Goal: Task Accomplishment & Management: Manage account settings

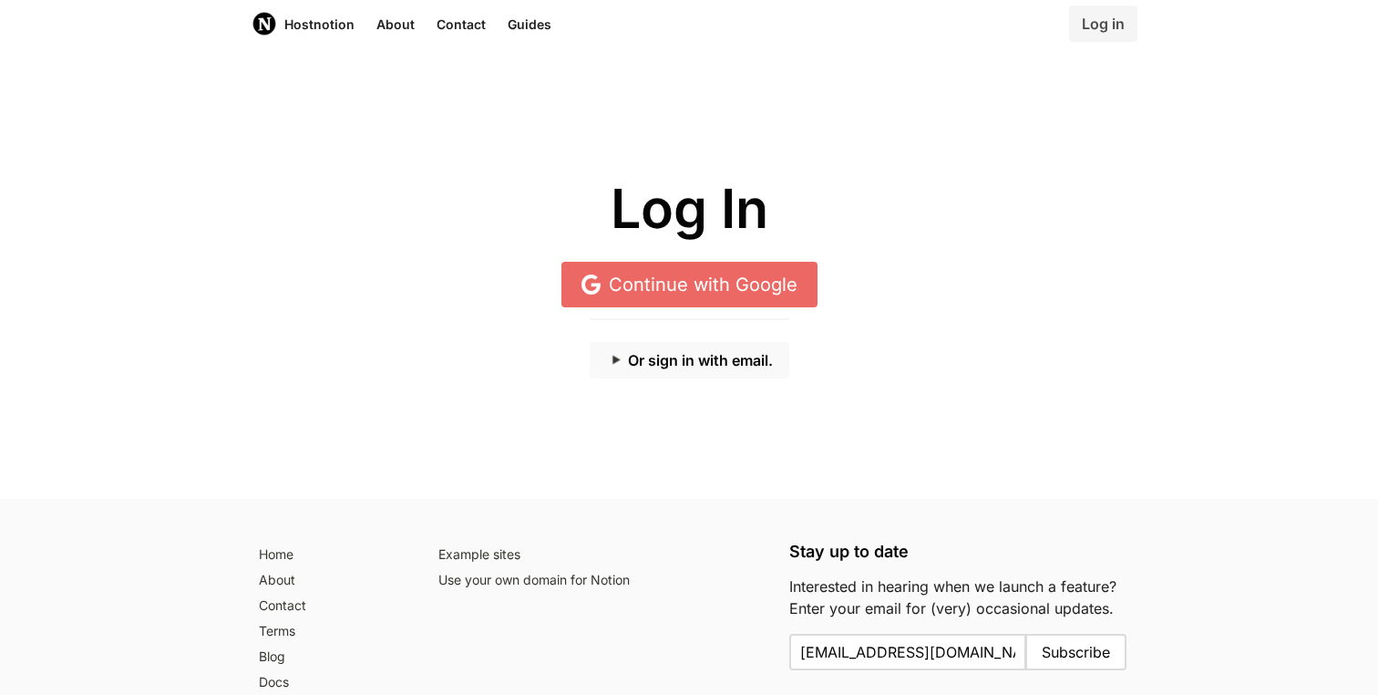
click at [708, 356] on button "Or sign in with email." at bounding box center [690, 360] width 200 height 36
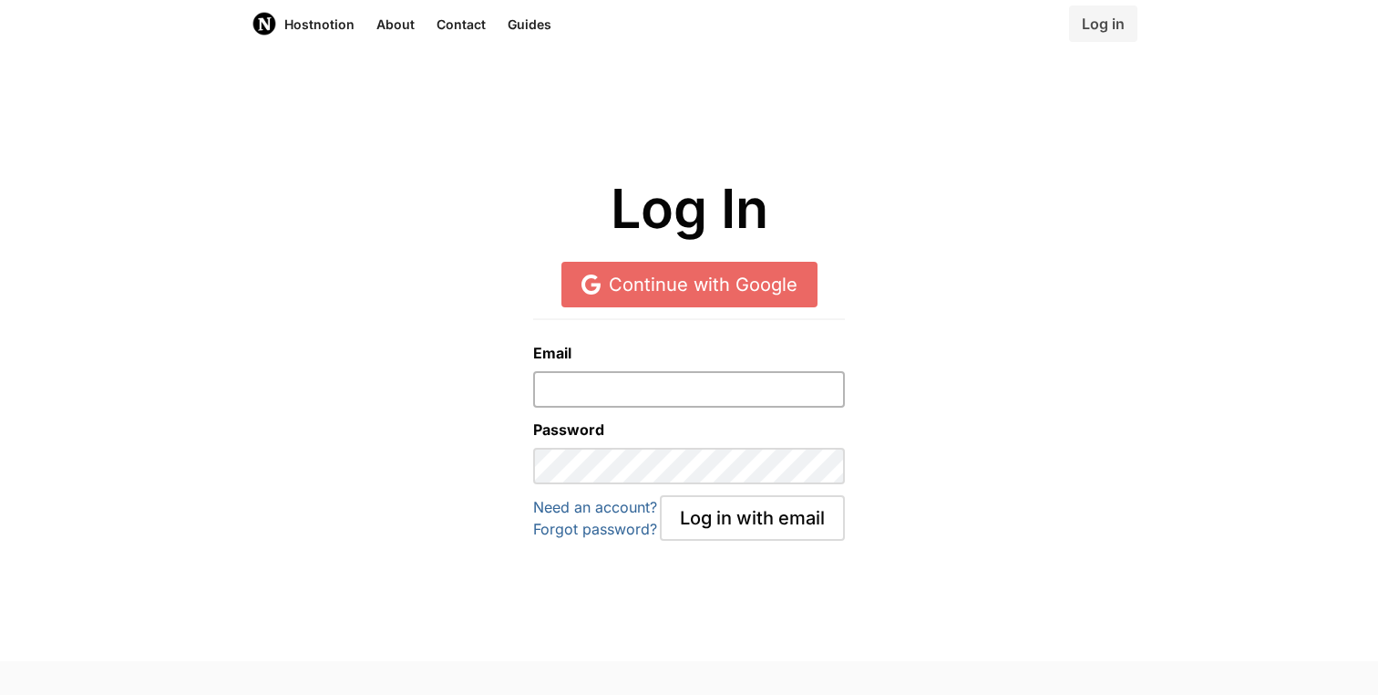
click at [664, 399] on input "email" at bounding box center [688, 389] width 311 height 36
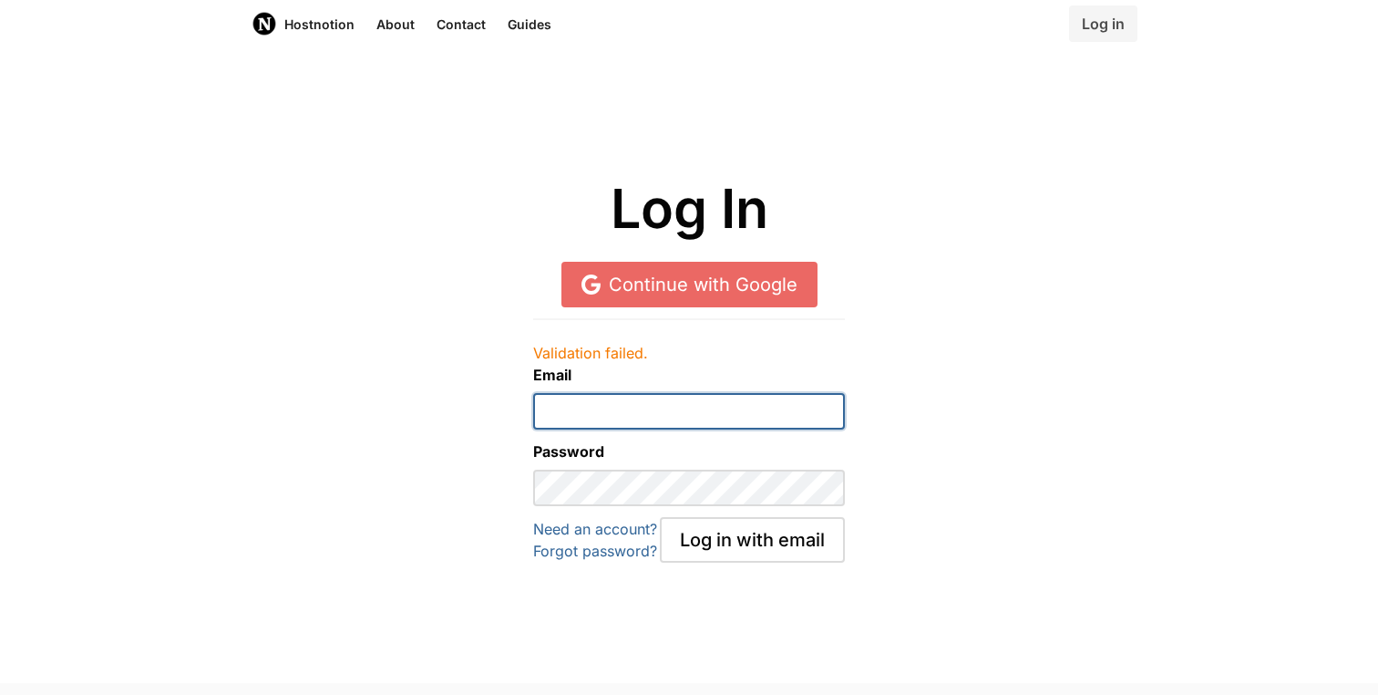
type input "[EMAIL_ADDRESS][DOMAIN_NAME]"
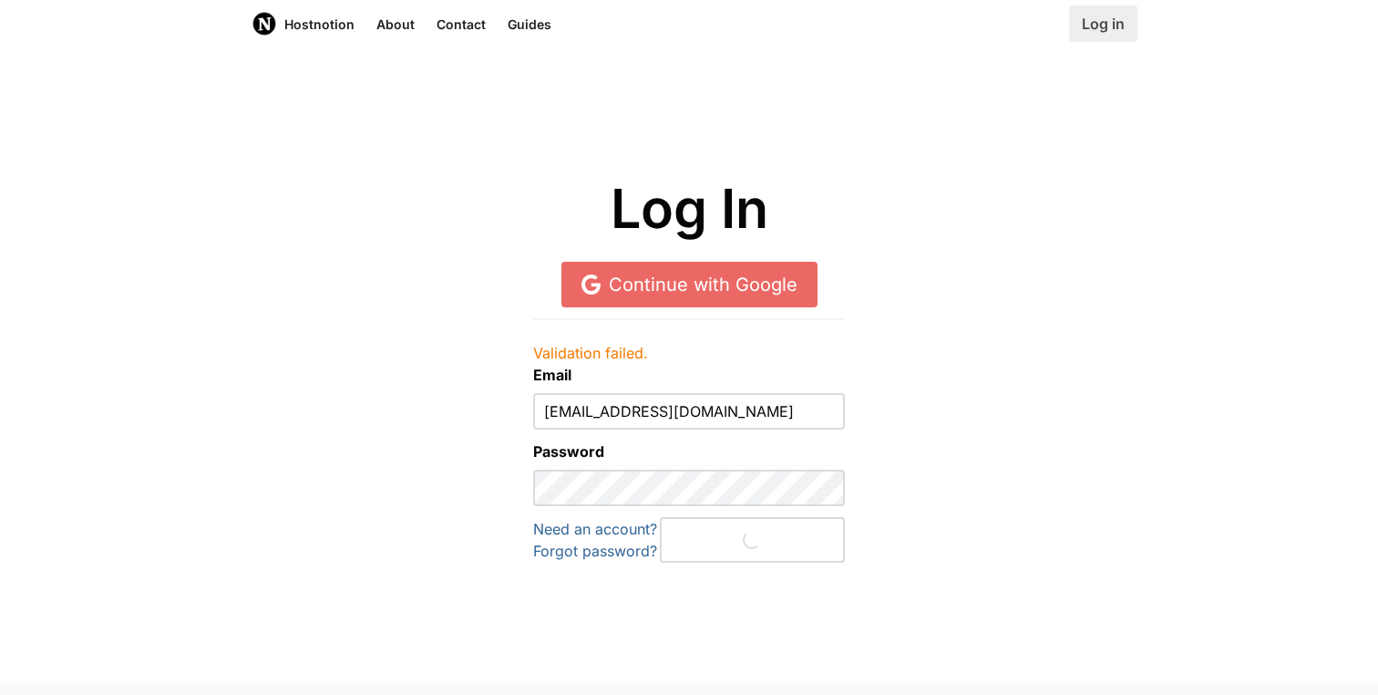
click at [1120, 6] on link "Log in" at bounding box center [1103, 23] width 68 height 36
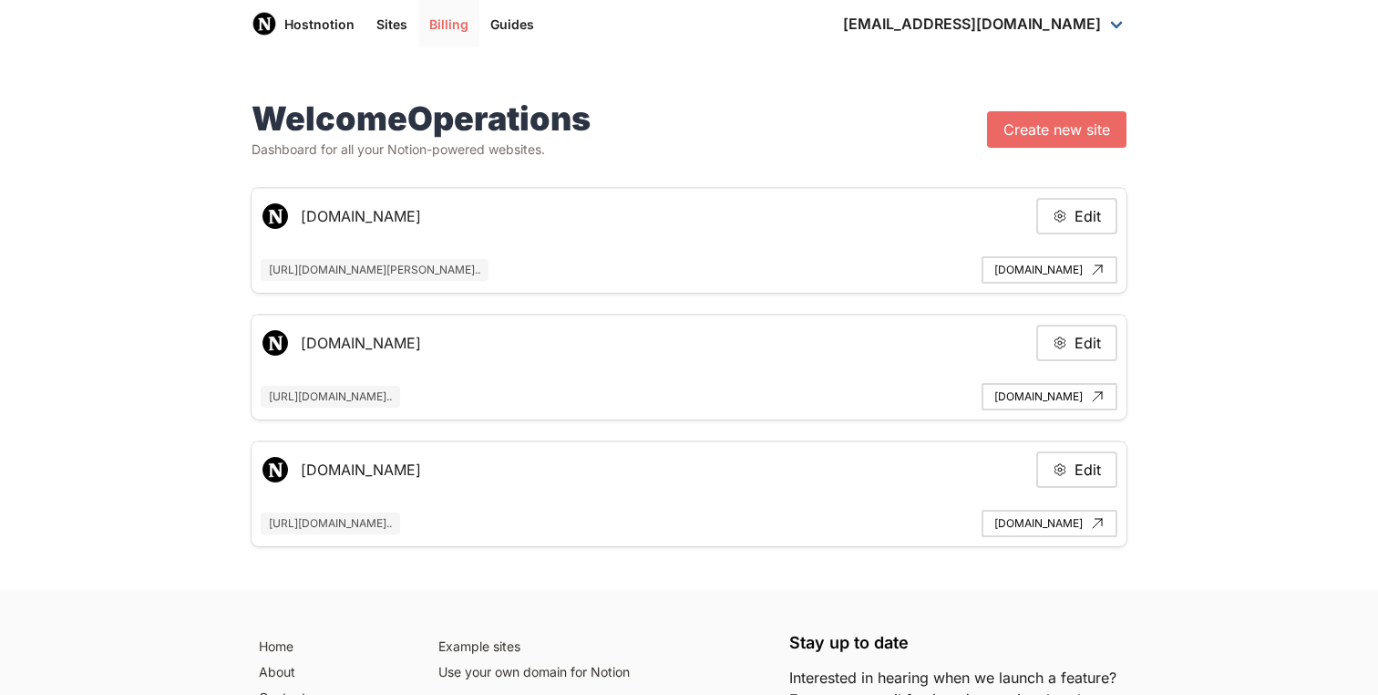
click at [437, 28] on link "Billing" at bounding box center [448, 23] width 61 height 47
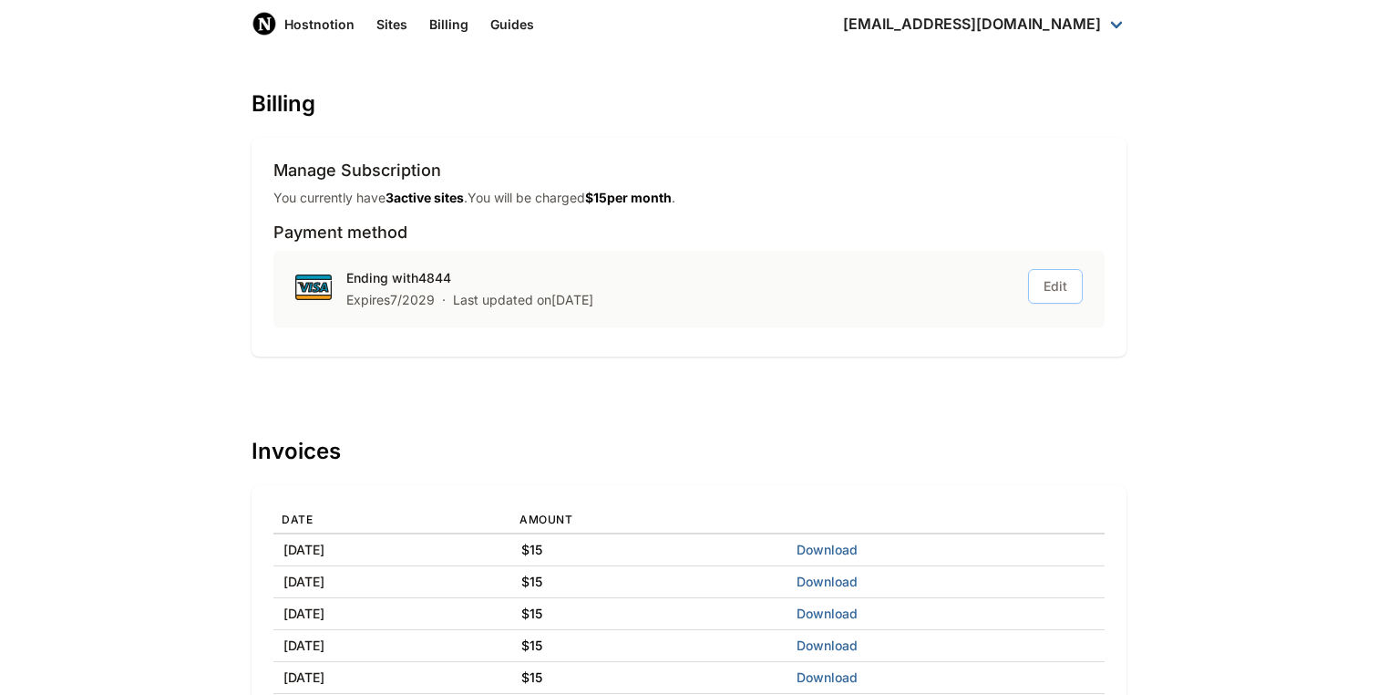
click at [1048, 283] on button "Edit" at bounding box center [1055, 286] width 55 height 35
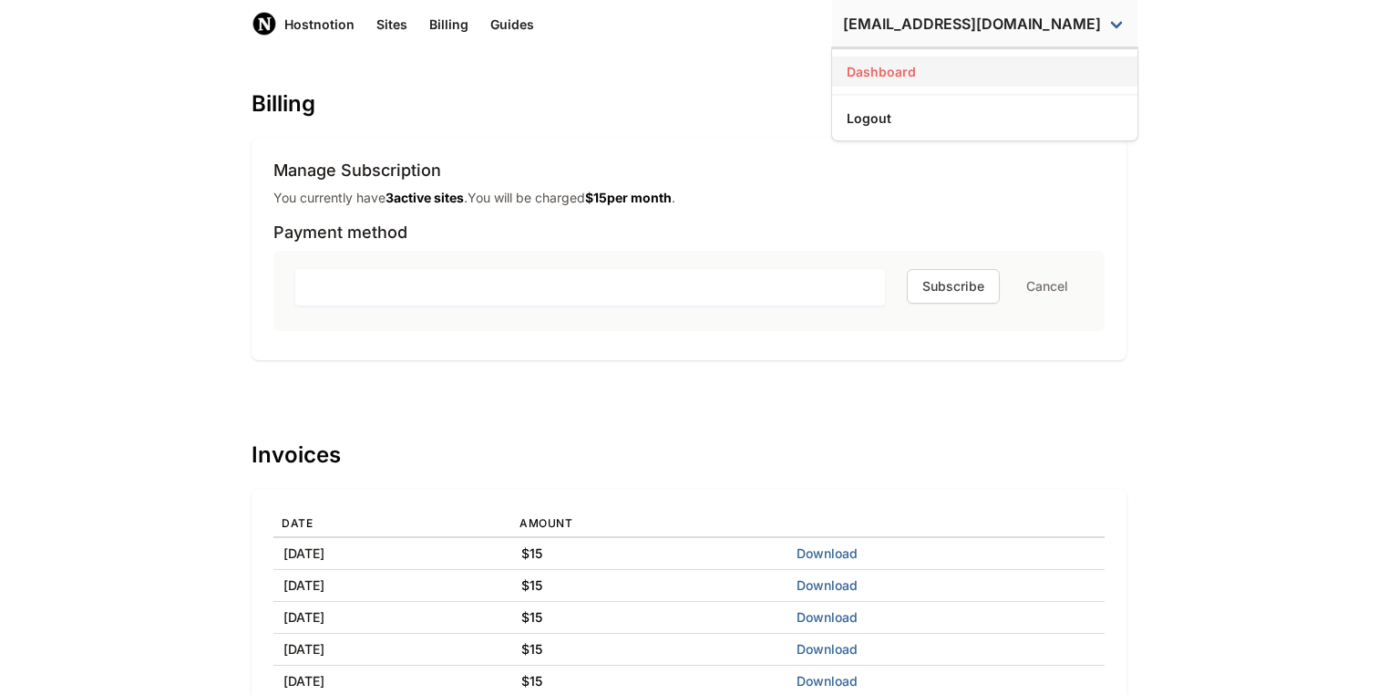
click at [967, 67] on link "Dashboard" at bounding box center [984, 72] width 305 height 30
click at [984, 71] on link "Dashboard" at bounding box center [984, 72] width 305 height 30
click at [1029, 290] on button "Cancel" at bounding box center [1047, 286] width 71 height 33
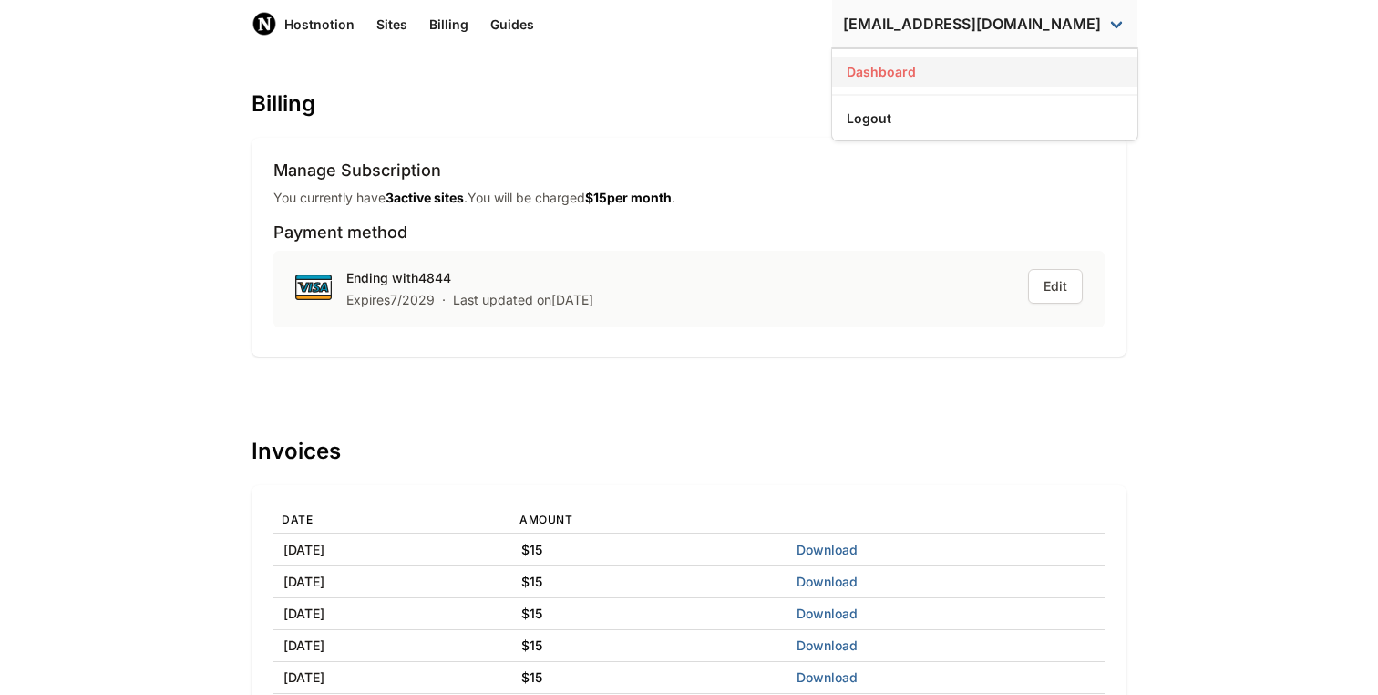
click at [1019, 77] on link "Dashboard" at bounding box center [984, 72] width 305 height 30
click at [974, 69] on link "Dashboard" at bounding box center [984, 72] width 305 height 30
click at [388, 24] on link "Sites" at bounding box center [391, 23] width 53 height 47
click at [269, 34] on img "main navigation" at bounding box center [265, 24] width 26 height 26
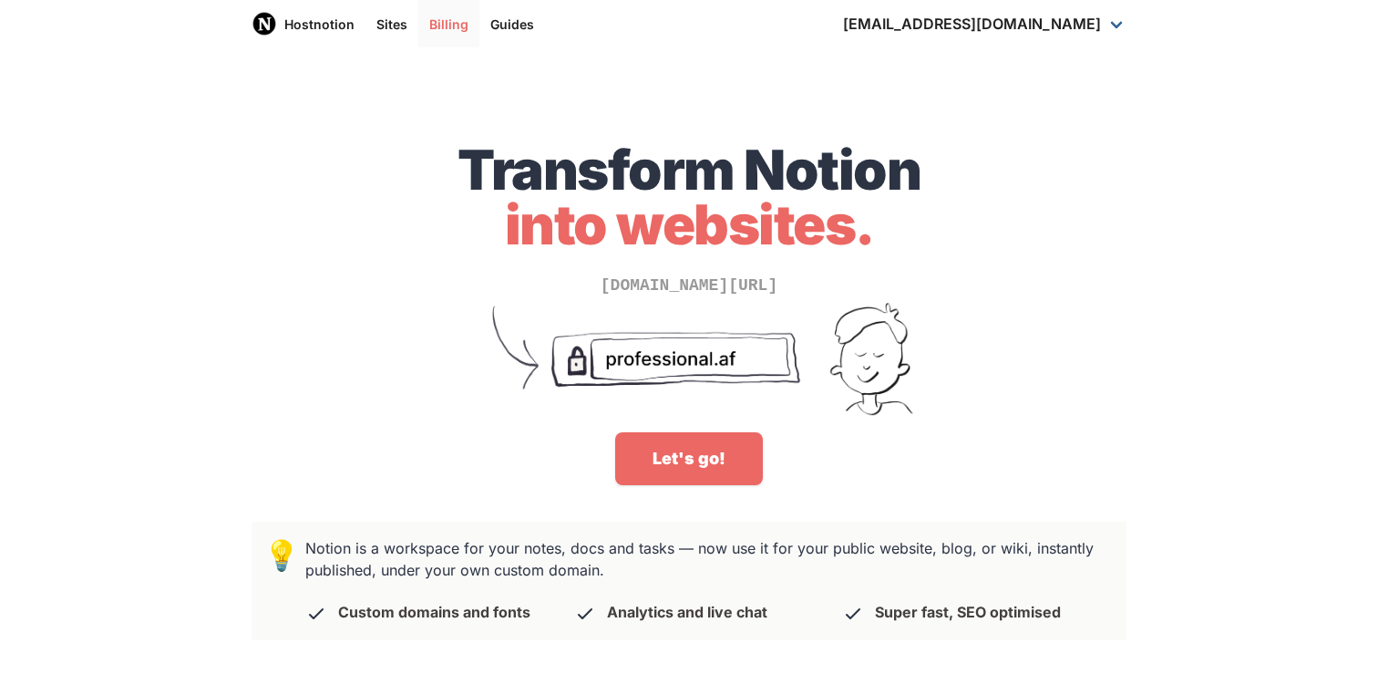
click at [435, 19] on link "Billing" at bounding box center [448, 23] width 61 height 47
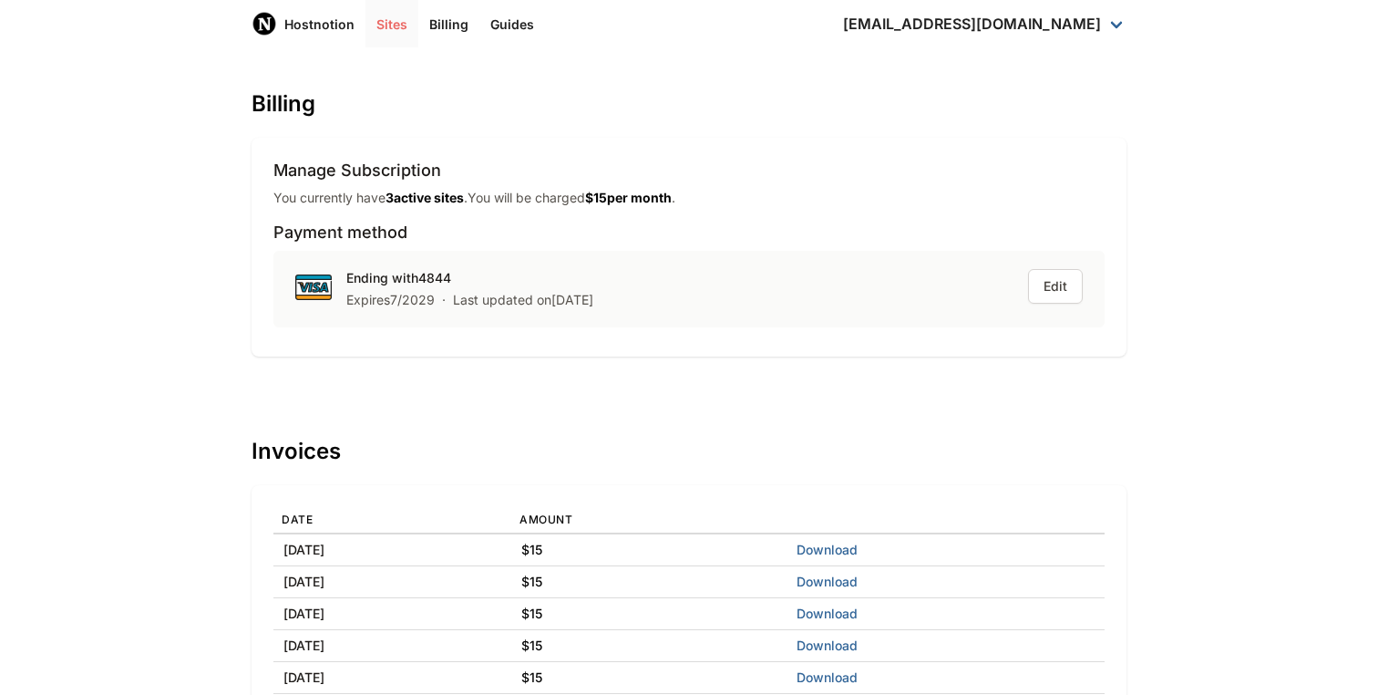
click at [387, 23] on link "Sites" at bounding box center [391, 23] width 53 height 47
click at [376, 22] on link "Sites" at bounding box center [391, 23] width 53 height 47
